Goal: Transaction & Acquisition: Purchase product/service

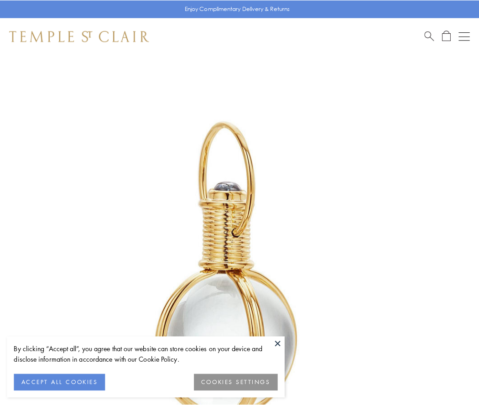
scroll to position [238, 0]
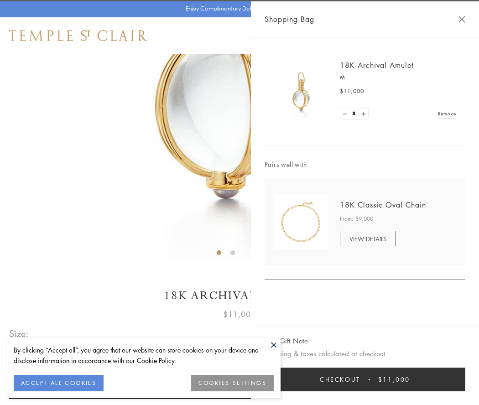
click at [365, 379] on button "Checkout $11,000" at bounding box center [364, 379] width 201 height 24
